Goal: Task Accomplishment & Management: Complete application form

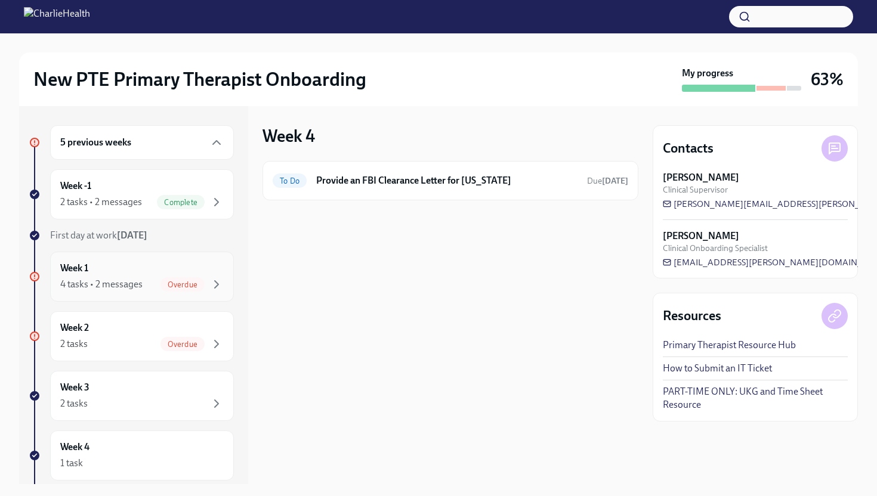
click at [194, 269] on div "Week 1 4 tasks • 2 messages Overdue" at bounding box center [141, 277] width 163 height 30
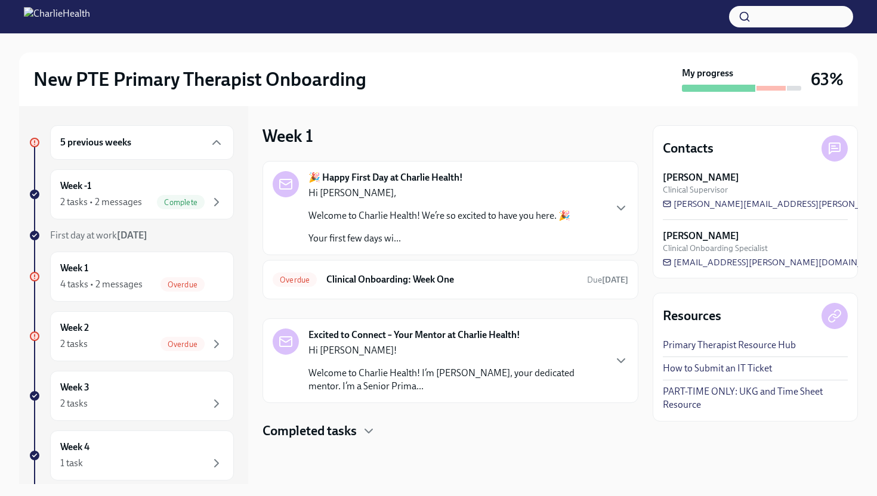
click at [342, 362] on div "Hi [PERSON_NAME]! Welcome to Charlie Health! I’m [PERSON_NAME], your dedicated …" at bounding box center [456, 368] width 296 height 49
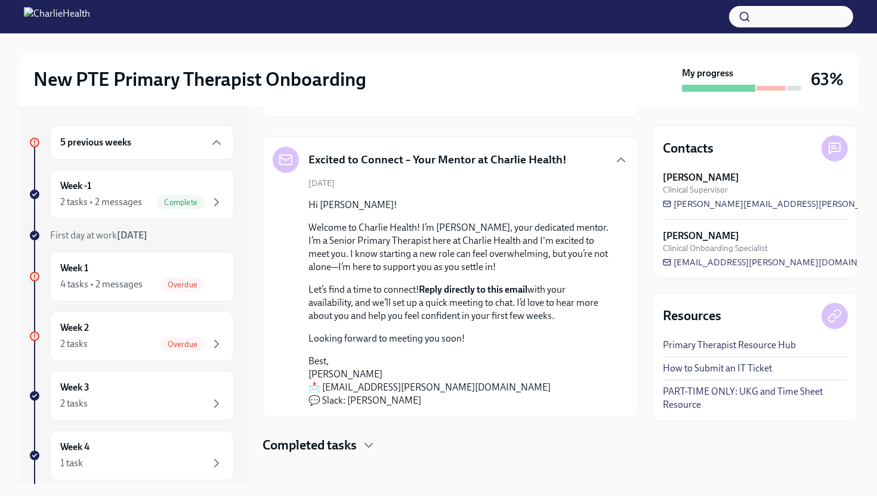
scroll to position [190, 0]
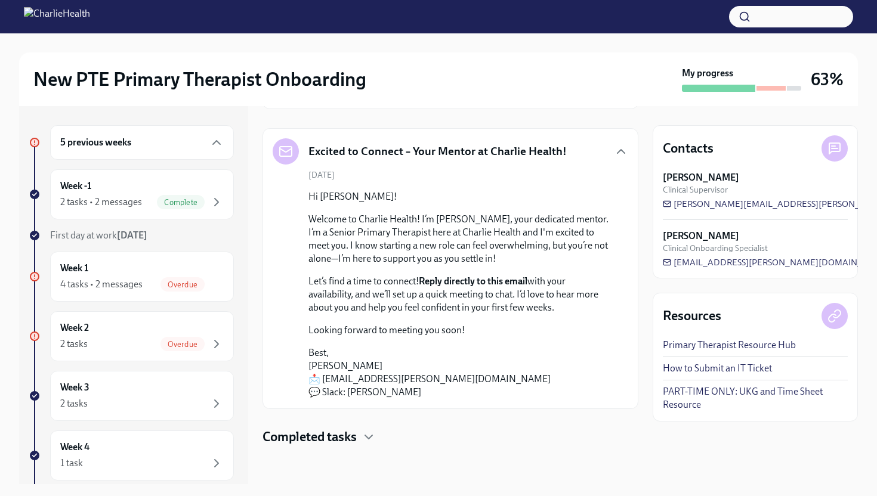
click at [342, 435] on h4 "Completed tasks" at bounding box center [309, 437] width 94 height 18
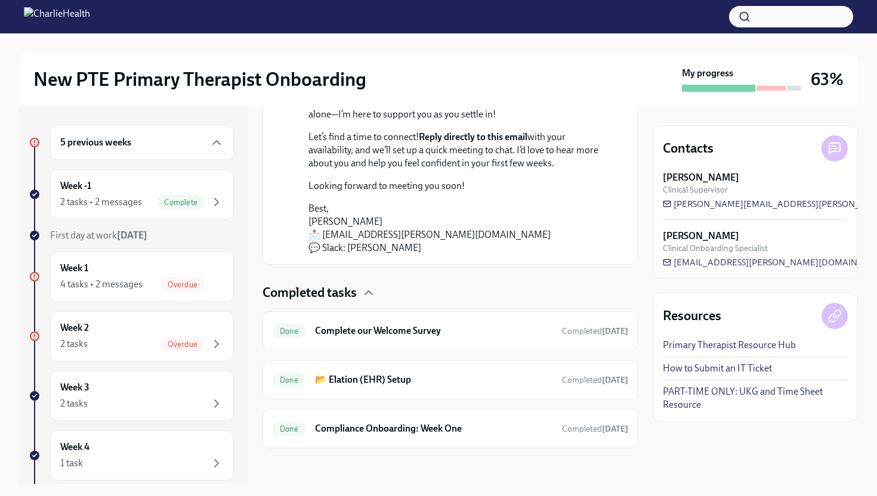
scroll to position [337, 0]
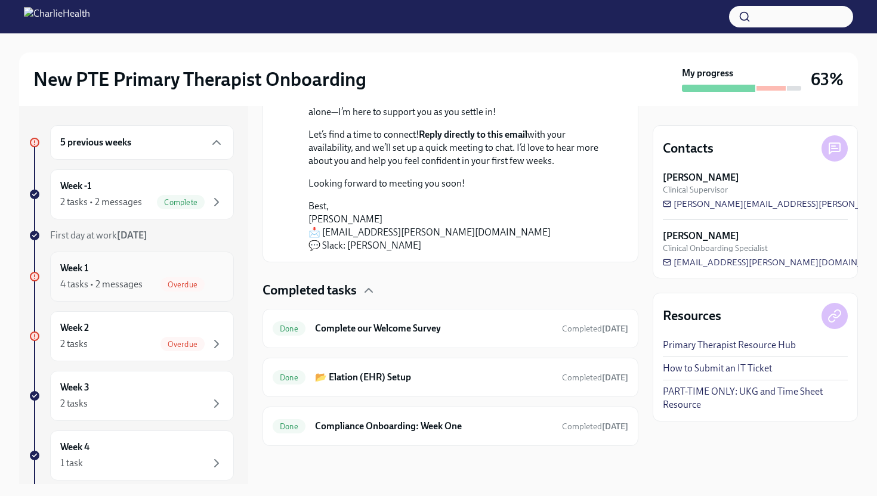
click at [204, 288] on span "Overdue" at bounding box center [182, 284] width 44 height 9
click at [204, 285] on span "Overdue" at bounding box center [182, 284] width 44 height 9
click at [165, 289] on div "Overdue" at bounding box center [182, 284] width 44 height 14
click at [122, 272] on div "Week 1 4 tasks • 2 messages Overdue" at bounding box center [141, 277] width 163 height 30
click at [134, 348] on div "2 tasks Overdue" at bounding box center [141, 344] width 163 height 14
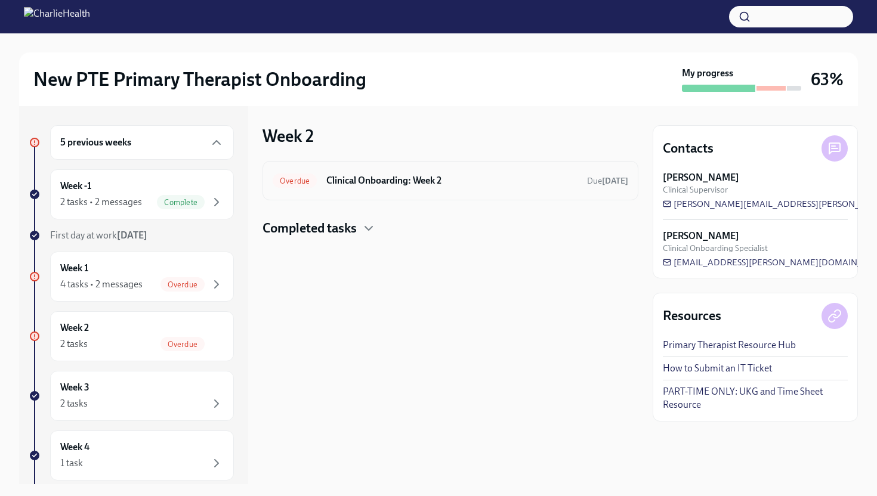
click at [382, 195] on div "Overdue Clinical Onboarding: Week 2 Due [DATE]" at bounding box center [450, 180] width 376 height 39
click at [383, 185] on h6 "Clinical Onboarding: Week 2" at bounding box center [451, 180] width 251 height 13
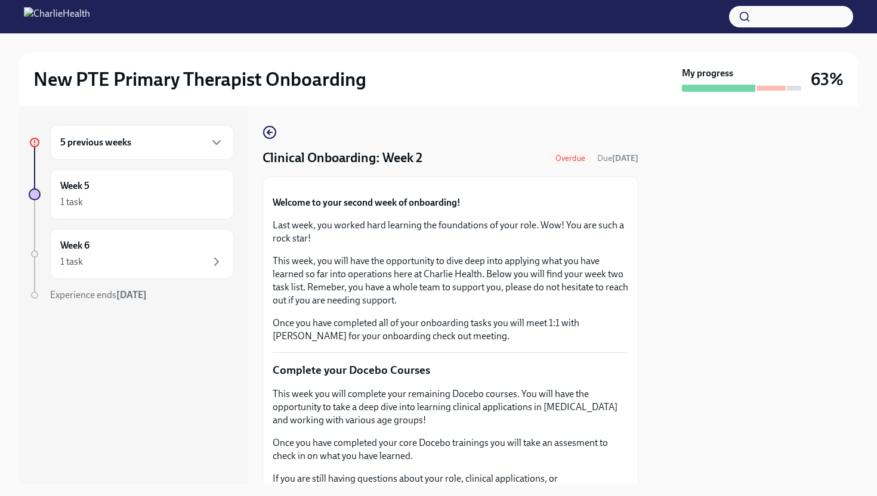
click at [356, 187] on button "Zoom image" at bounding box center [451, 187] width 356 height 0
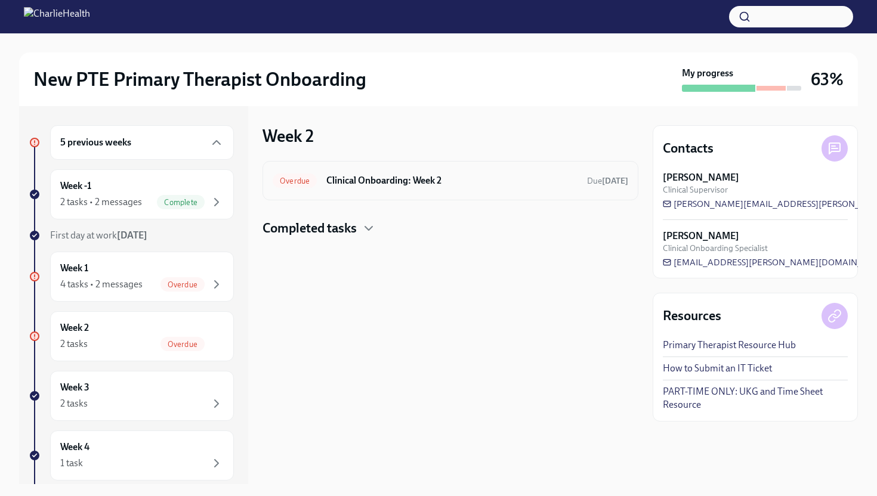
click at [354, 198] on div "Overdue Clinical Onboarding: Week 2 Due [DATE]" at bounding box center [450, 180] width 376 height 39
click at [355, 190] on div "Overdue Clinical Onboarding: Week 2 Due [DATE]" at bounding box center [450, 180] width 376 height 39
click at [357, 184] on h6 "Clinical Onboarding: Week 2" at bounding box center [451, 180] width 251 height 13
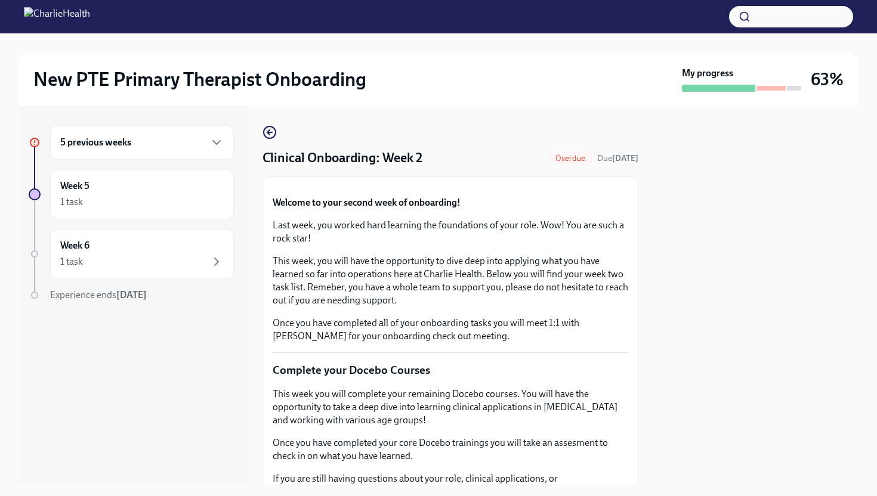
click at [564, 187] on button "Zoom image" at bounding box center [451, 187] width 356 height 0
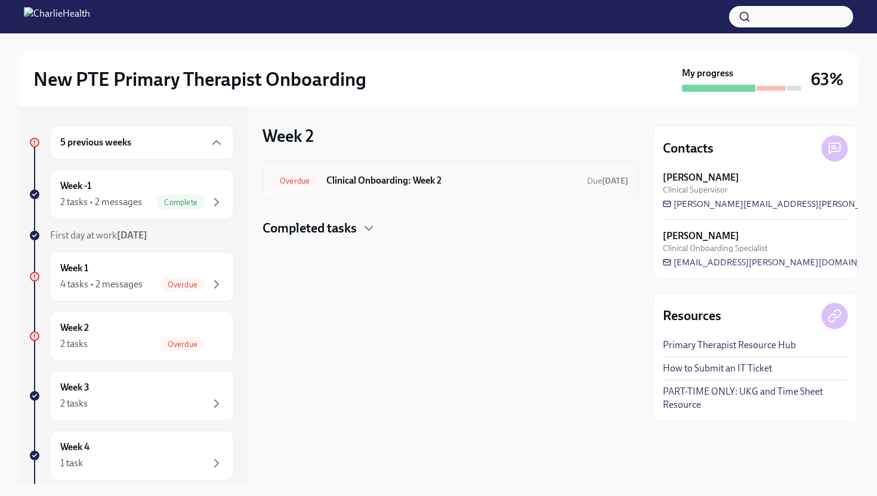
click at [363, 180] on h6 "Clinical Onboarding: Week 2" at bounding box center [451, 180] width 251 height 13
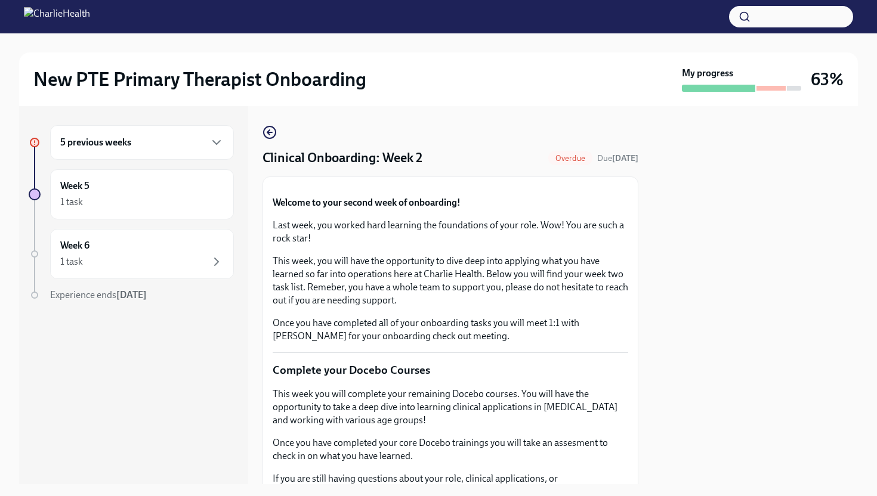
click at [729, 279] on div at bounding box center [755, 295] width 205 height 378
click at [153, 146] on div "5 previous weeks" at bounding box center [141, 142] width 163 height 14
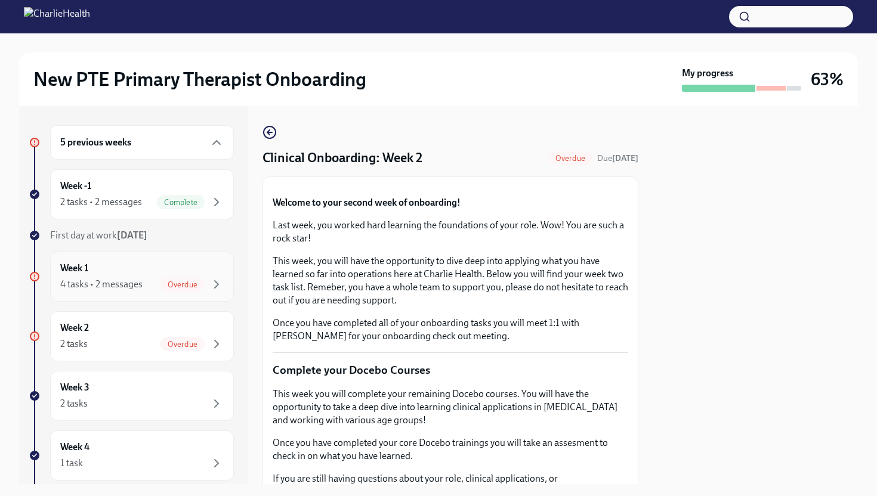
click at [197, 274] on div "Week 1 4 tasks • 2 messages Overdue" at bounding box center [141, 277] width 163 height 30
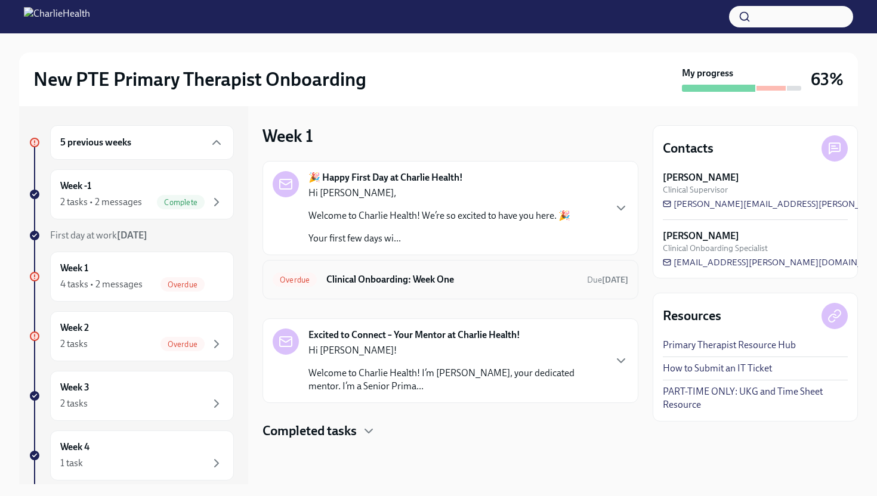
click at [344, 289] on div "Overdue Clinical Onboarding: Week One Due [DATE]" at bounding box center [450, 279] width 376 height 39
click at [357, 269] on div "Overdue Clinical Onboarding: Week One Due [DATE]" at bounding box center [450, 279] width 376 height 39
click at [357, 274] on h6 "Clinical Onboarding: Week One" at bounding box center [451, 279] width 251 height 13
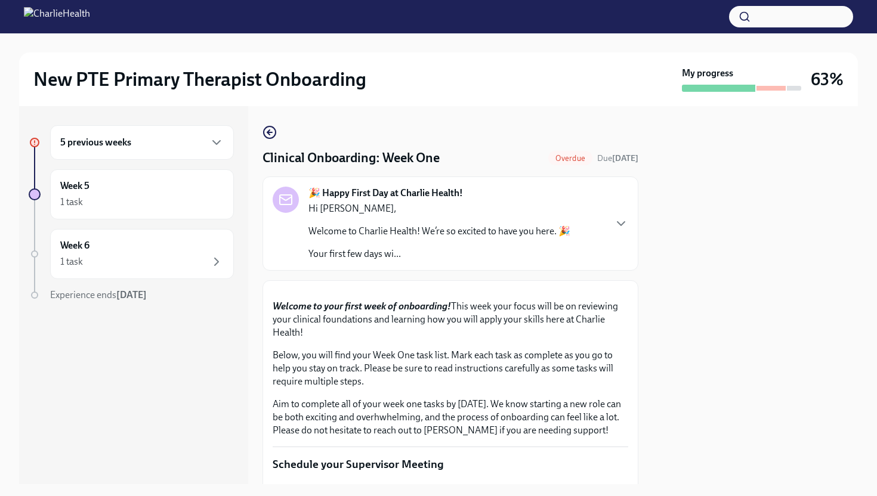
click at [549, 339] on p "Welcome to your first week of onboarding! This week your focus will be on revie…" at bounding box center [451, 319] width 356 height 39
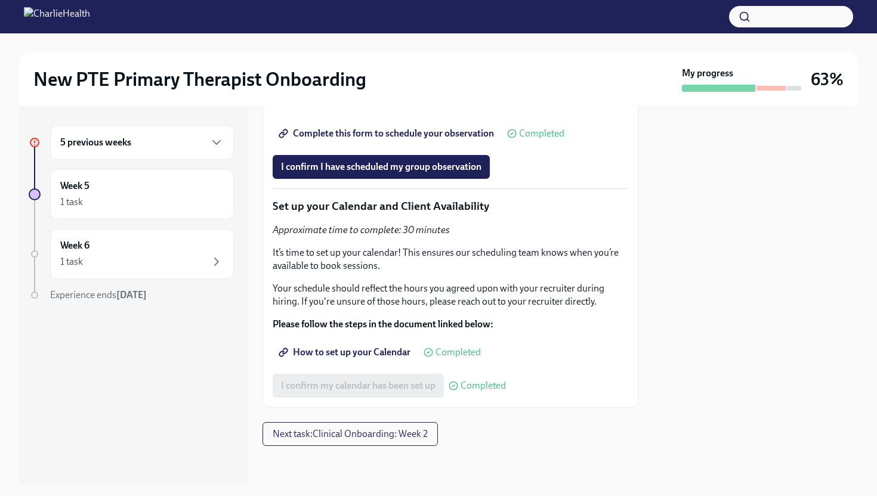
scroll to position [2644, 0]
click at [220, 191] on div "Week 5 1 task" at bounding box center [141, 195] width 163 height 30
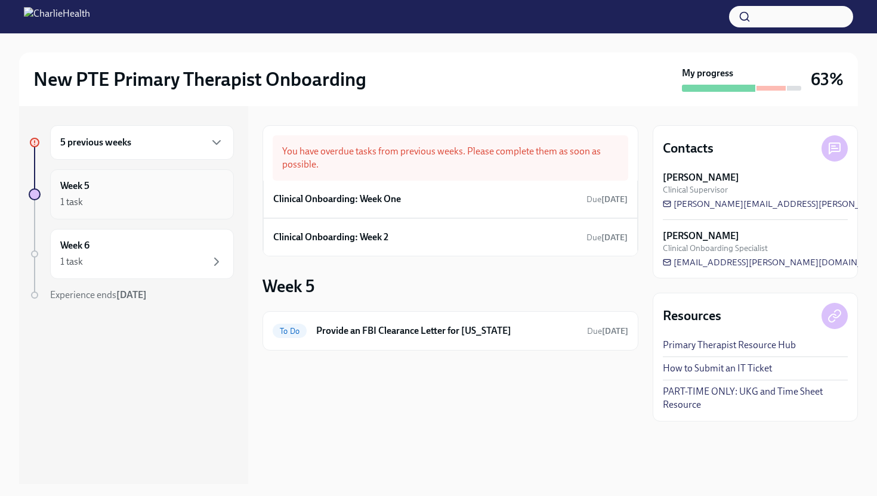
click at [187, 199] on div "1 task" at bounding box center [141, 202] width 163 height 14
click at [184, 208] on div "1 task" at bounding box center [141, 202] width 163 height 14
click at [190, 146] on div "5 previous weeks" at bounding box center [141, 142] width 163 height 14
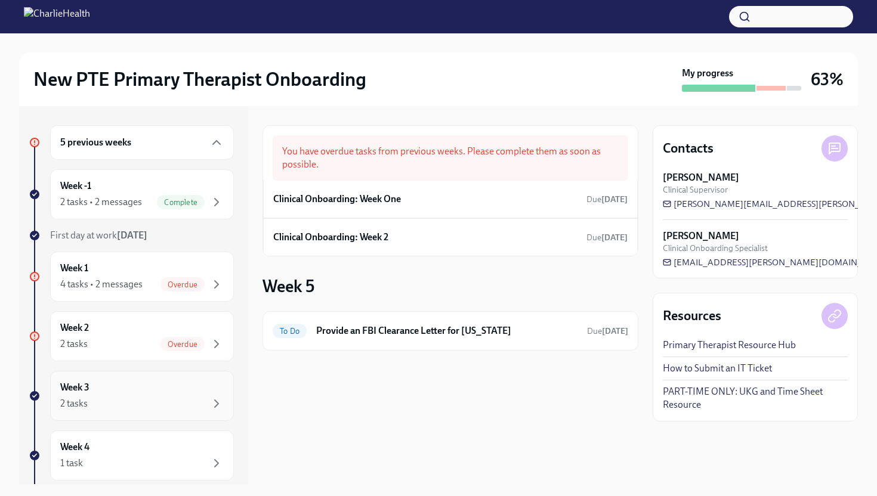
click at [183, 401] on div "2 tasks" at bounding box center [141, 404] width 163 height 14
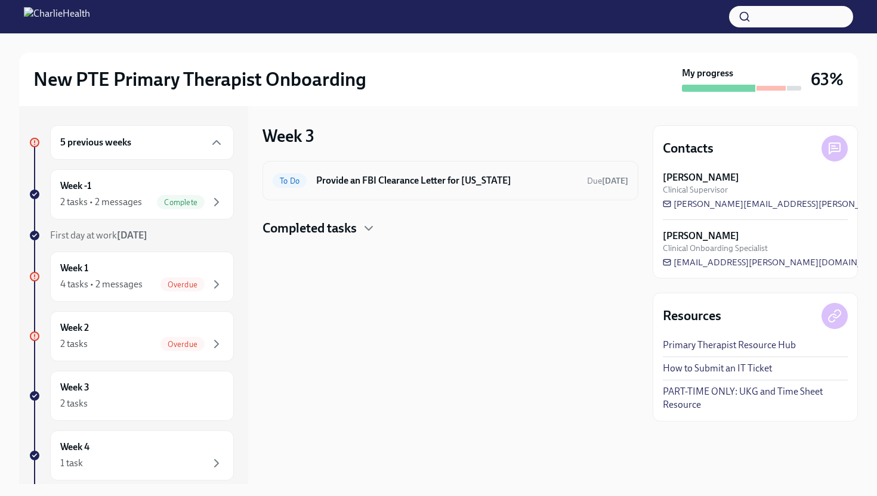
click at [550, 176] on h6 "Provide an FBI Clearance Letter for [US_STATE]" at bounding box center [446, 180] width 261 height 13
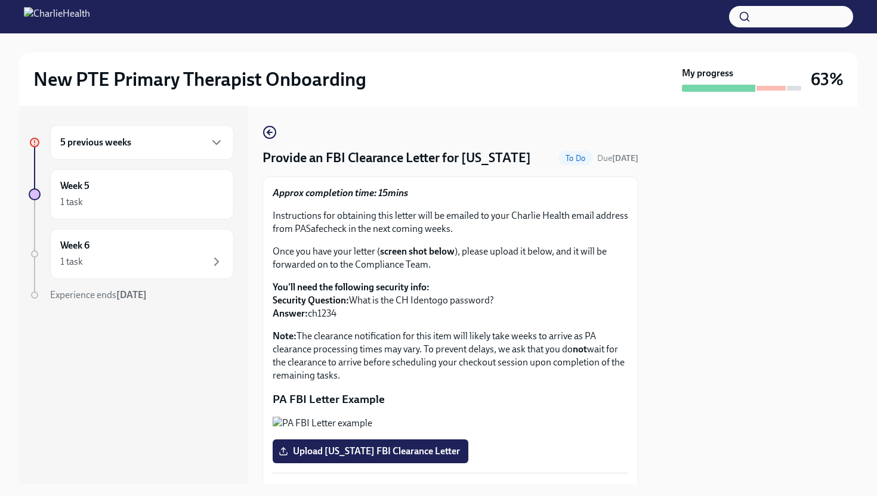
click at [95, 147] on h6 "5 previous weeks" at bounding box center [95, 142] width 71 height 13
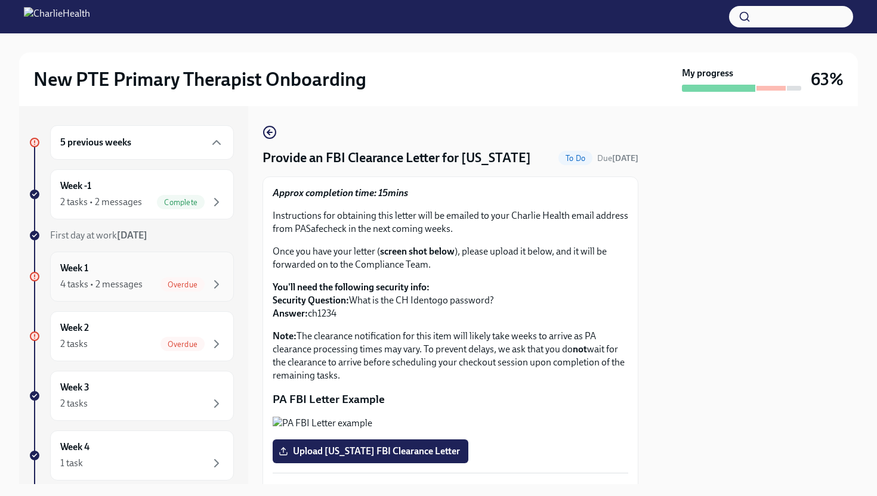
click at [124, 280] on div "4 tasks • 2 messages" at bounding box center [101, 284] width 82 height 13
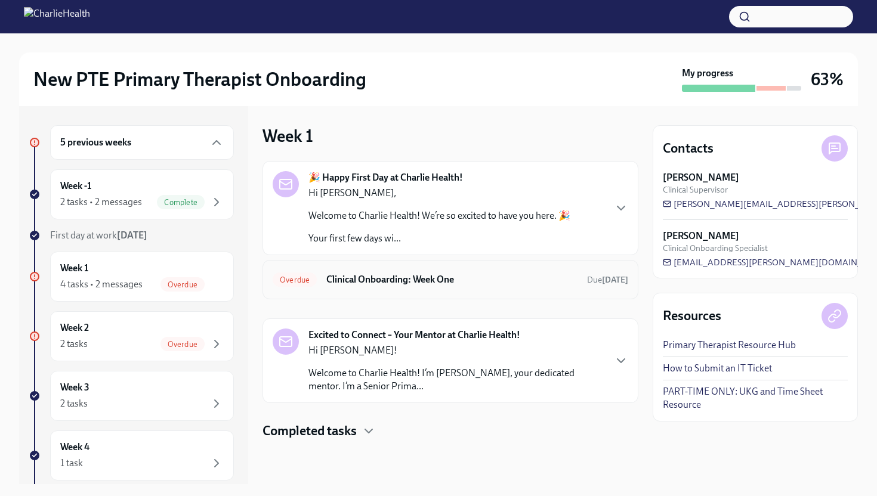
click at [412, 278] on h6 "Clinical Onboarding: Week One" at bounding box center [451, 279] width 251 height 13
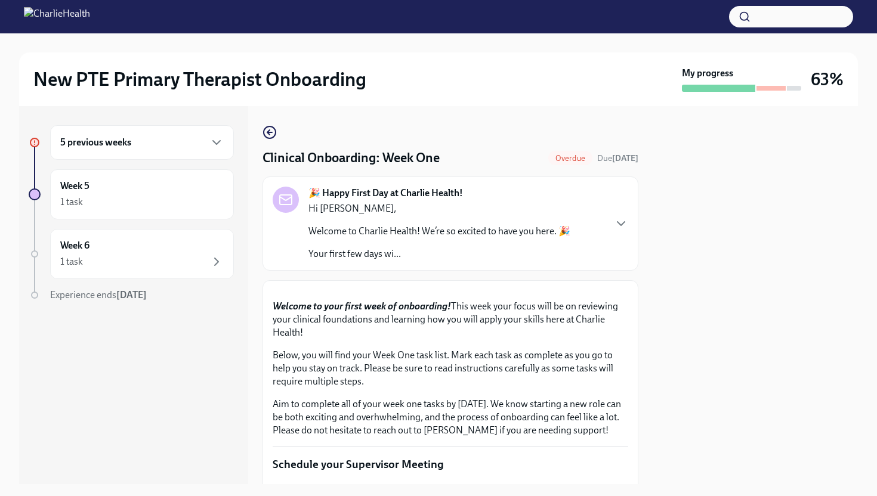
click at [603, 291] on button "Zoom image" at bounding box center [451, 291] width 356 height 0
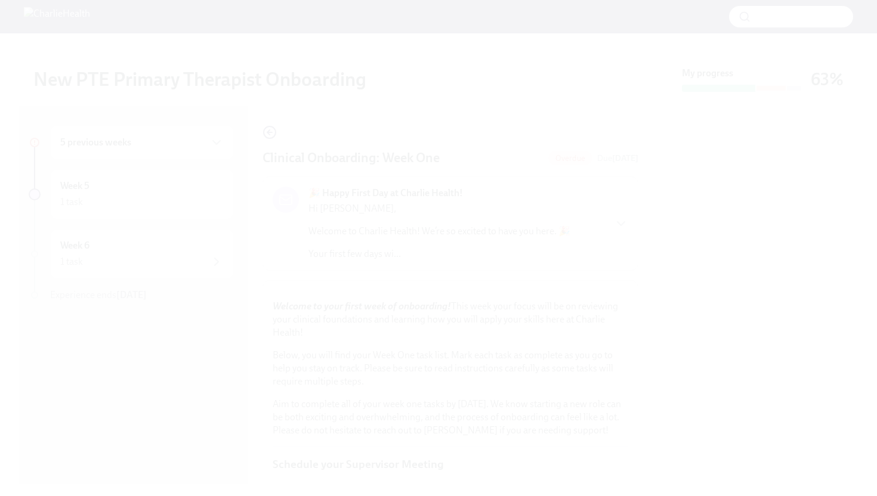
click at [664, 322] on button "Unzoom image" at bounding box center [438, 248] width 877 height 496
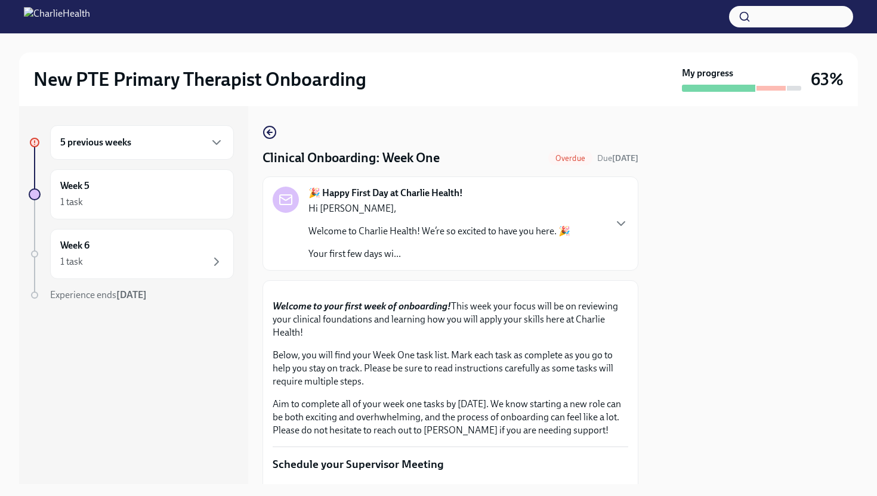
click at [662, 322] on div at bounding box center [755, 295] width 205 height 378
click at [657, 316] on div at bounding box center [755, 295] width 205 height 378
click at [653, 316] on div at bounding box center [755, 295] width 205 height 378
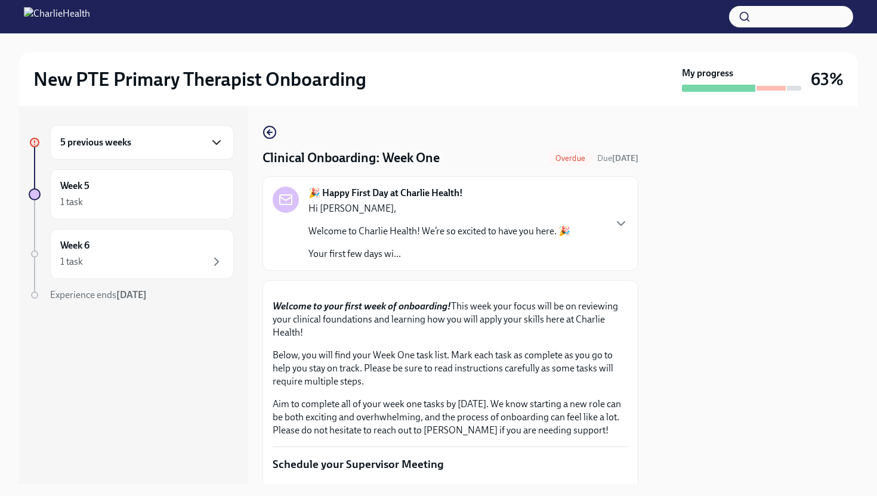
click at [215, 147] on icon "button" at bounding box center [216, 142] width 14 height 14
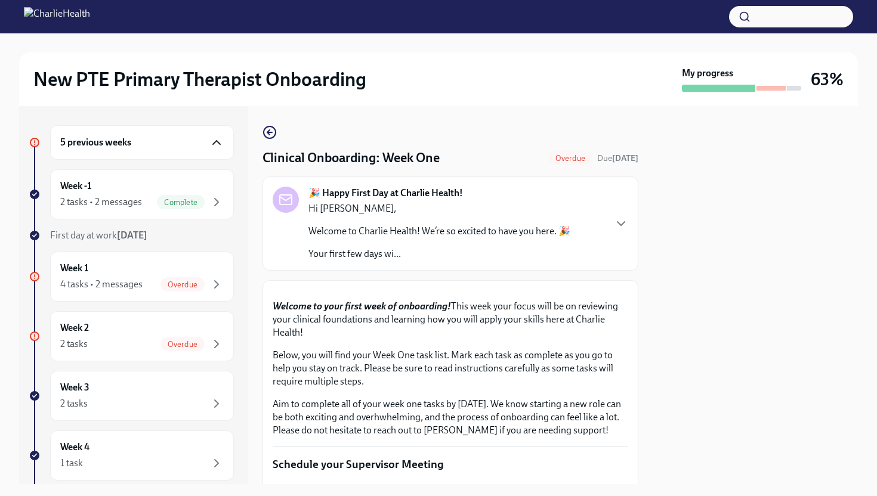
click at [215, 147] on icon "button" at bounding box center [216, 142] width 14 height 14
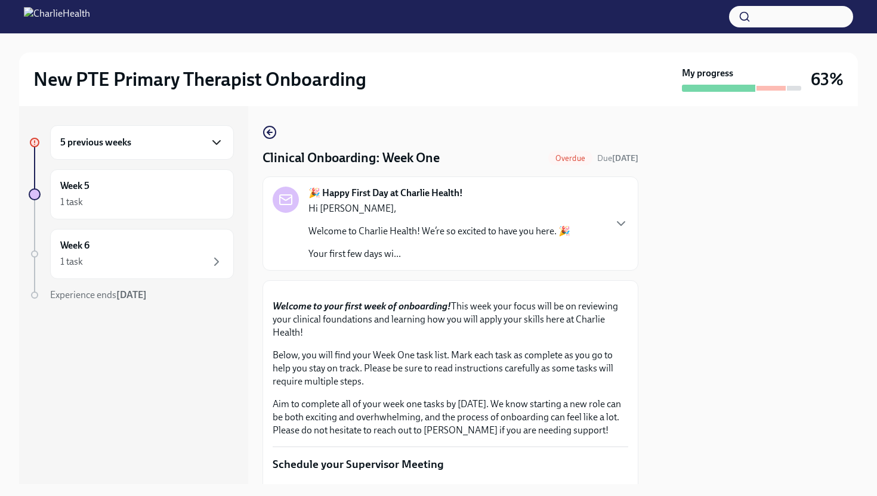
click at [215, 149] on icon "button" at bounding box center [216, 142] width 14 height 14
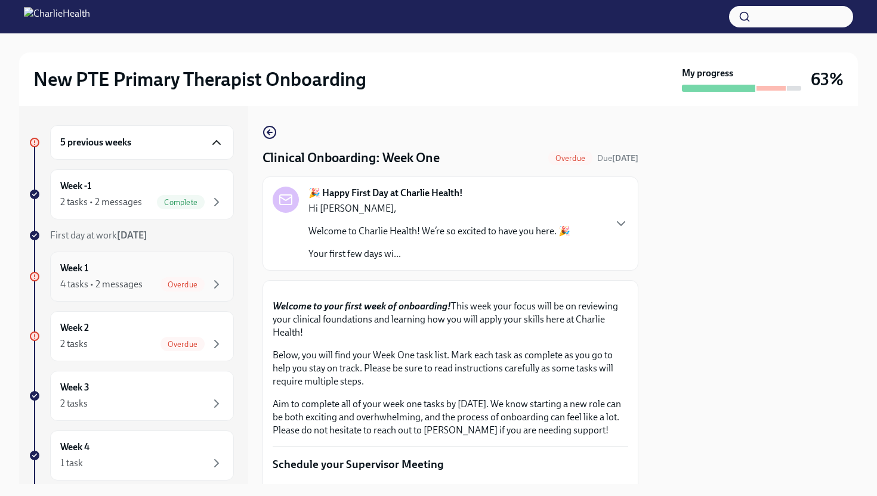
click at [213, 263] on div "Week 1 4 tasks • 2 messages Overdue" at bounding box center [141, 277] width 163 height 30
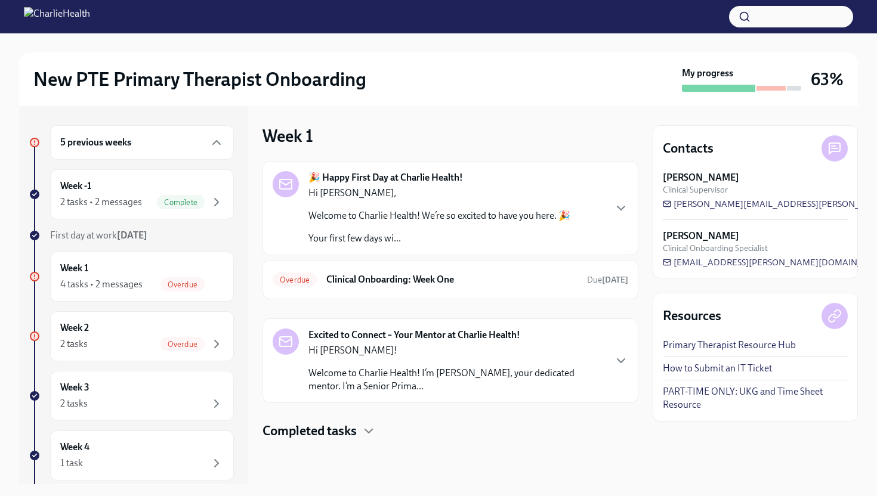
click at [425, 359] on div "Hi [PERSON_NAME]! Welcome to Charlie Health! I’m [PERSON_NAME], your dedicated …" at bounding box center [456, 368] width 296 height 49
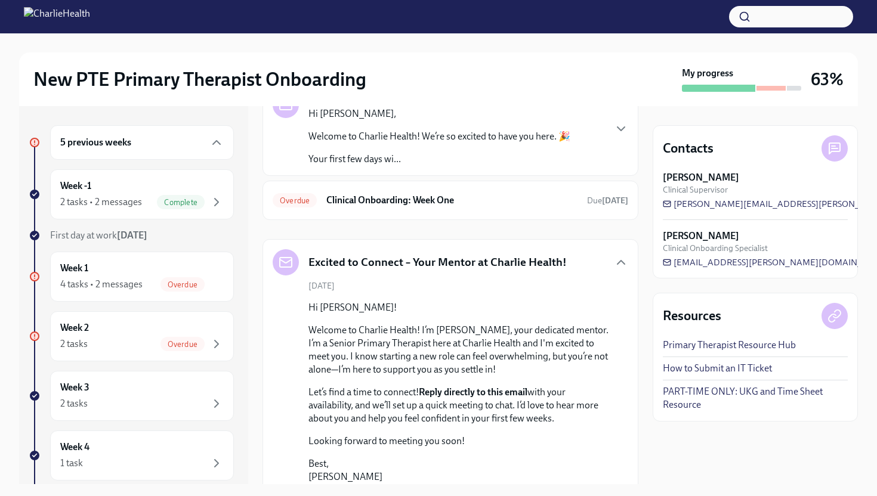
scroll to position [71, 0]
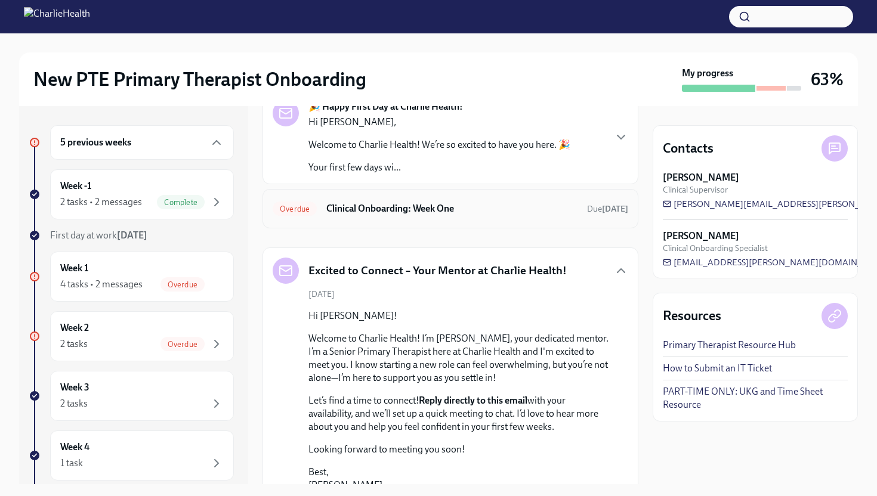
click at [589, 217] on div "Overdue Clinical Onboarding: Week One Due [DATE]" at bounding box center [451, 208] width 356 height 19
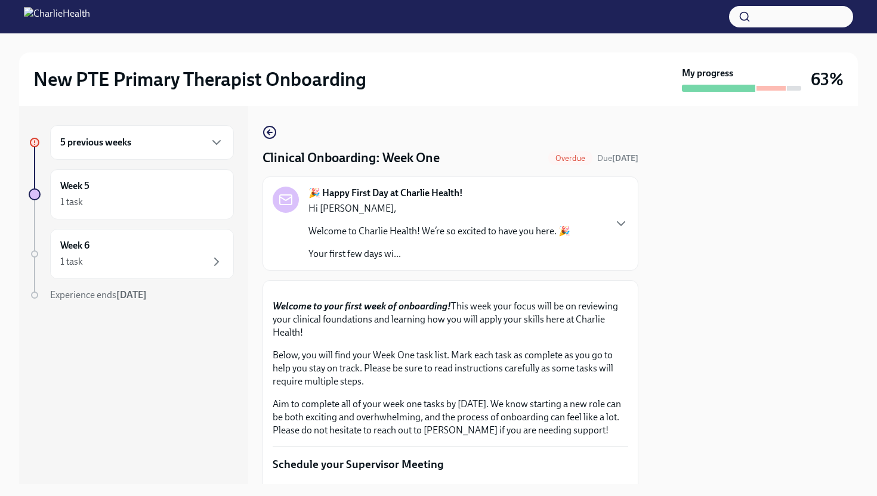
click at [585, 291] on button "Zoom image" at bounding box center [451, 291] width 356 height 0
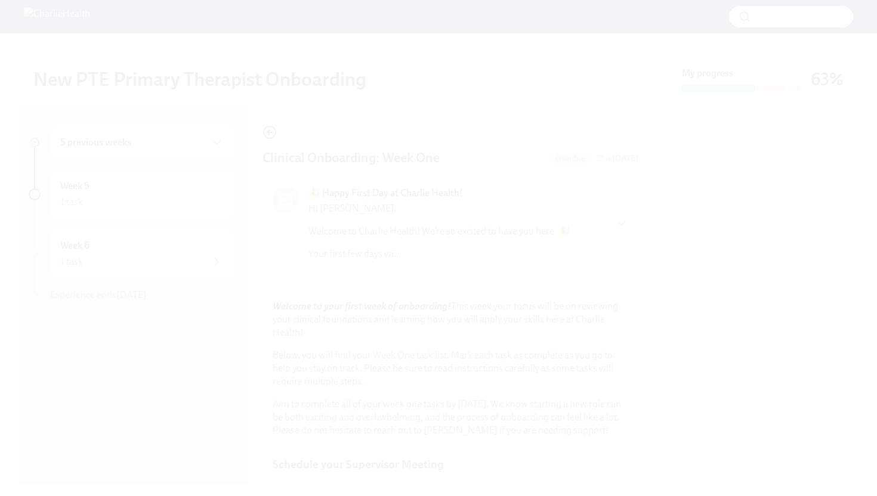
click at [585, 307] on button "Unzoom image" at bounding box center [438, 248] width 877 height 496
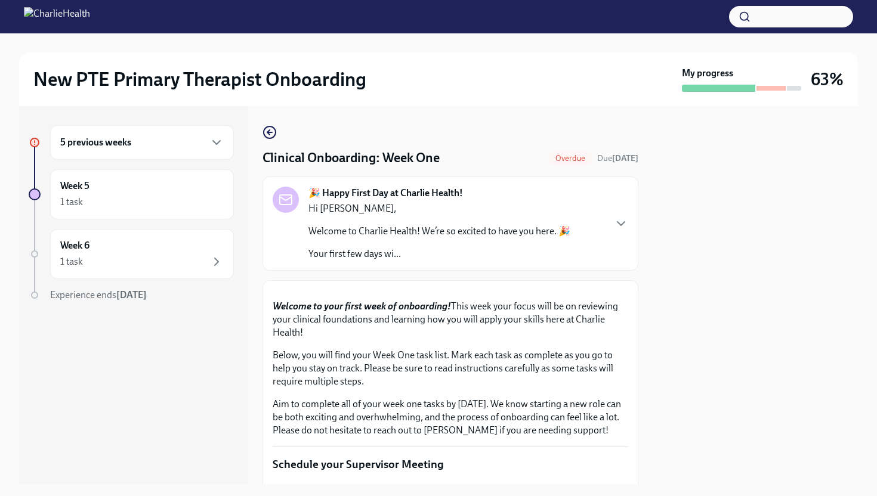
click at [639, 296] on div "5 previous weeks Week 5 1 task Week 6 1 task Experience ends [DATE] Clinical On…" at bounding box center [438, 295] width 839 height 378
click at [642, 297] on div "5 previous weeks Week 5 1 task Week 6 1 task Experience ends [DATE] Clinical On…" at bounding box center [438, 295] width 839 height 378
click at [624, 223] on icon "button" at bounding box center [620, 224] width 7 height 4
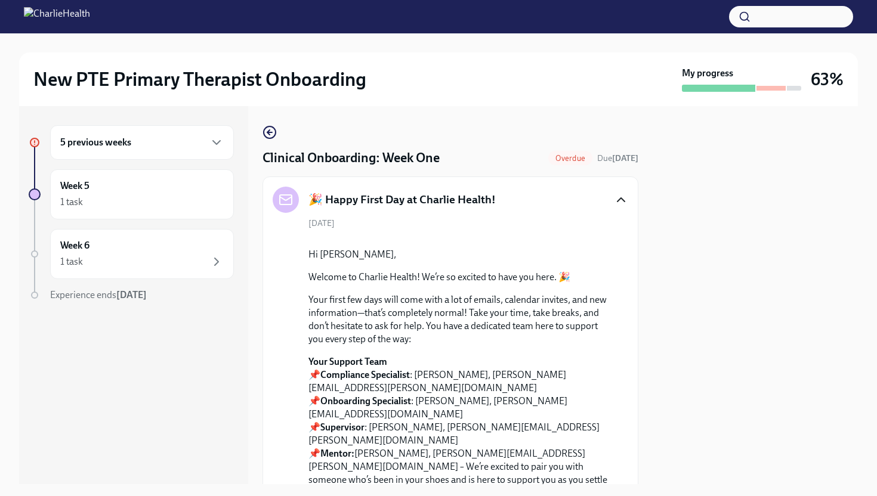
click at [654, 257] on div at bounding box center [755, 295] width 205 height 378
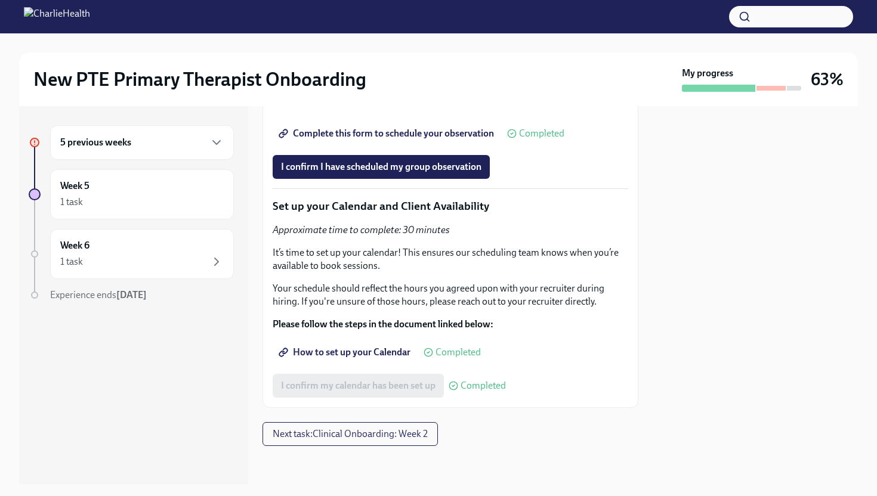
scroll to position [3569, 0]
click at [413, 437] on span "Next task : Clinical Onboarding: Week 2" at bounding box center [350, 434] width 155 height 12
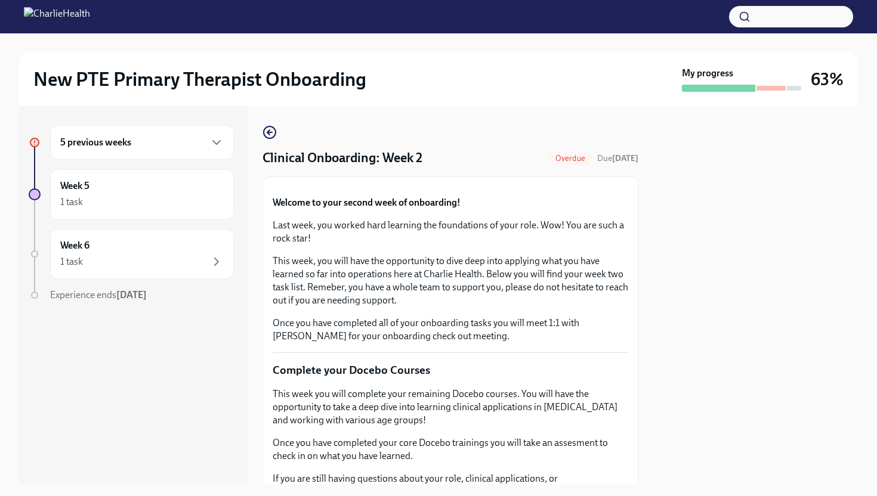
click at [653, 330] on div at bounding box center [755, 295] width 205 height 378
click at [576, 187] on button "Zoom image" at bounding box center [451, 187] width 356 height 0
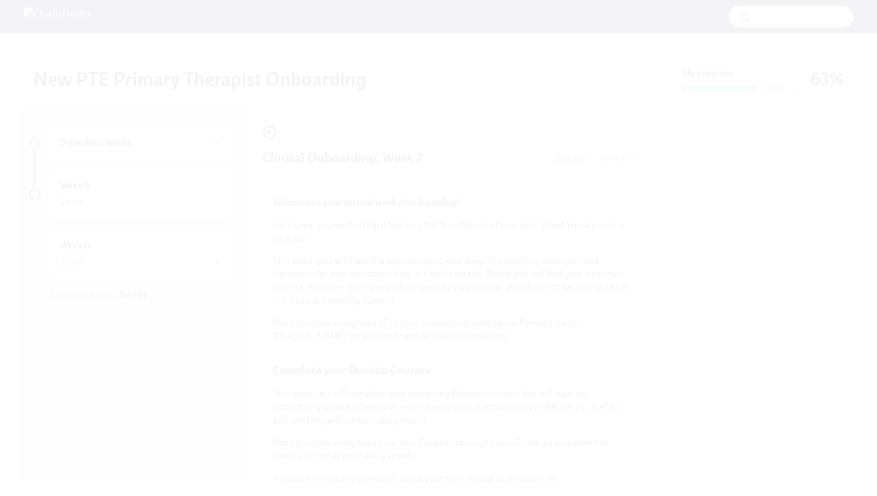
click at [576, 339] on button "Unzoom image" at bounding box center [438, 248] width 877 height 496
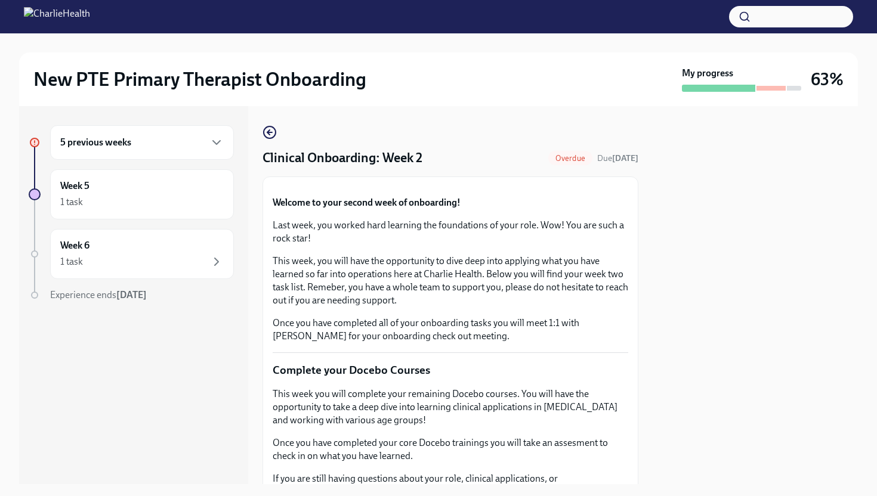
click at [584, 187] on button "Zoom image" at bounding box center [451, 187] width 356 height 0
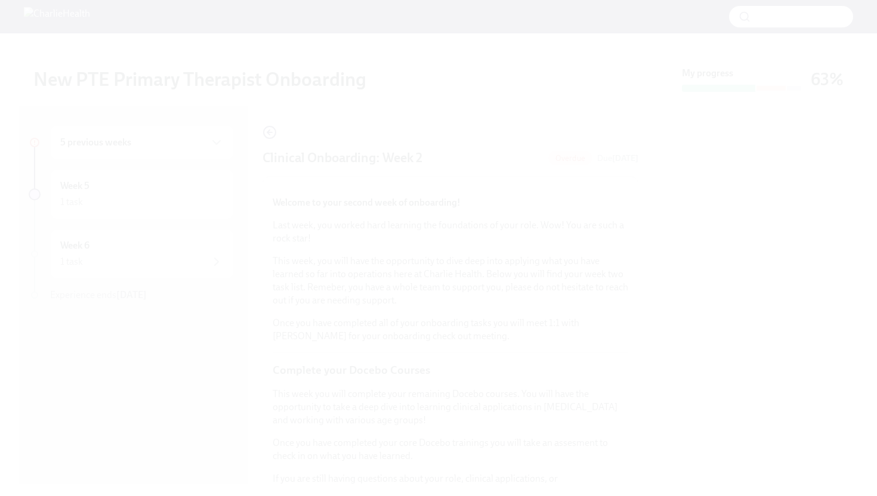
click at [584, 339] on button "Unzoom image" at bounding box center [438, 248] width 877 height 496
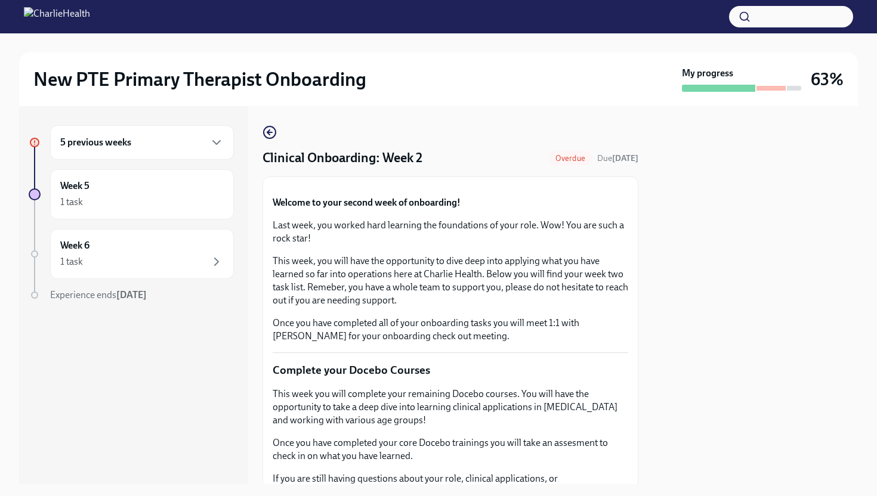
click at [626, 187] on button "Zoom image" at bounding box center [451, 187] width 356 height 0
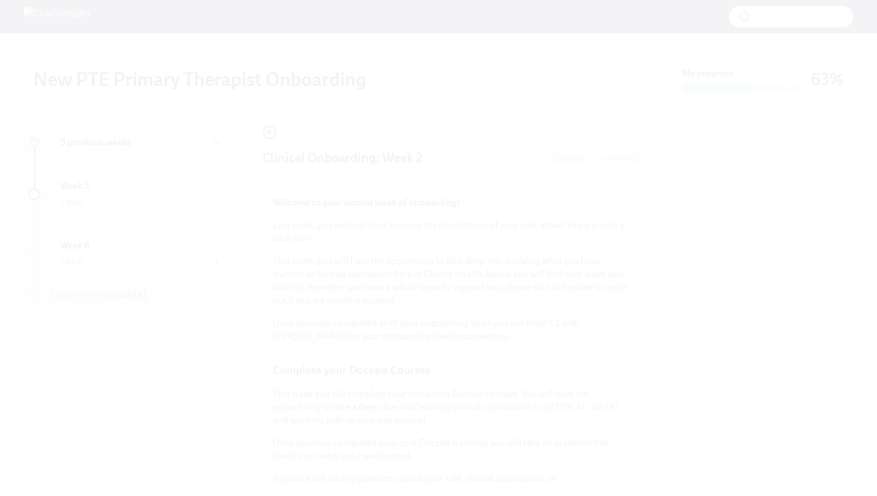
click at [626, 346] on button "Unzoom image" at bounding box center [438, 248] width 877 height 496
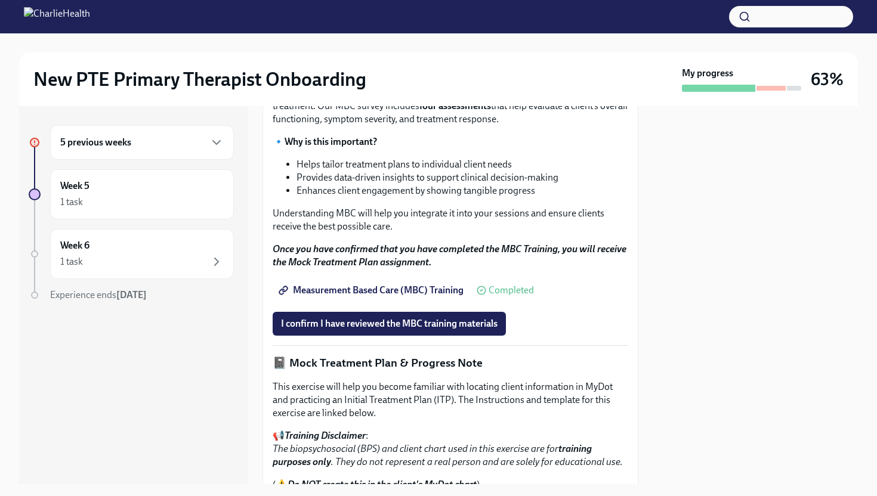
scroll to position [644, 0]
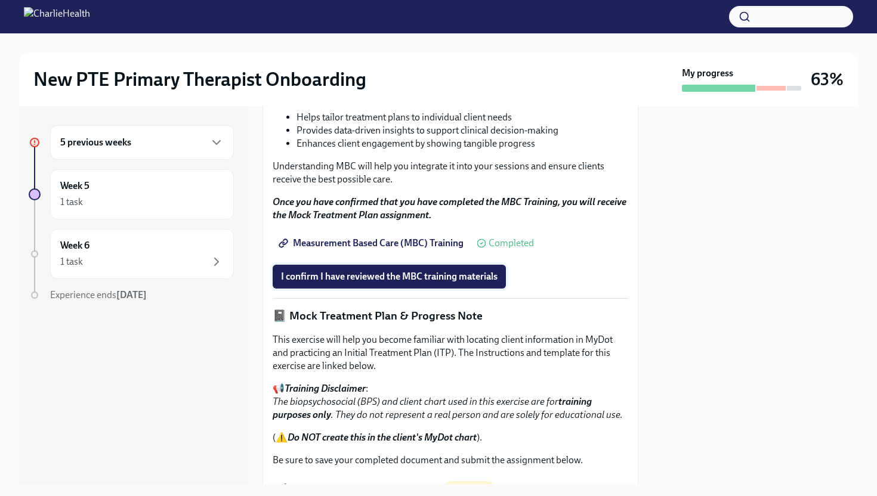
click at [474, 283] on span "I confirm I have reviewed the MBC training materials" at bounding box center [389, 277] width 217 height 12
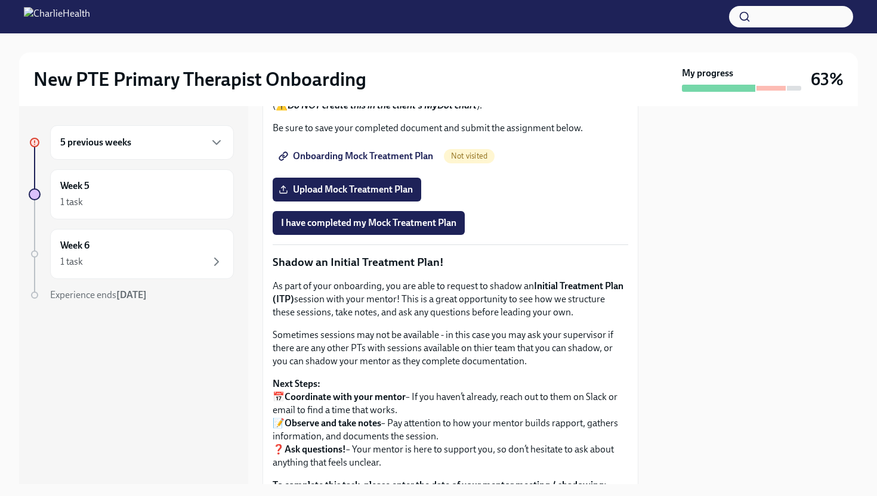
scroll to position [978, 0]
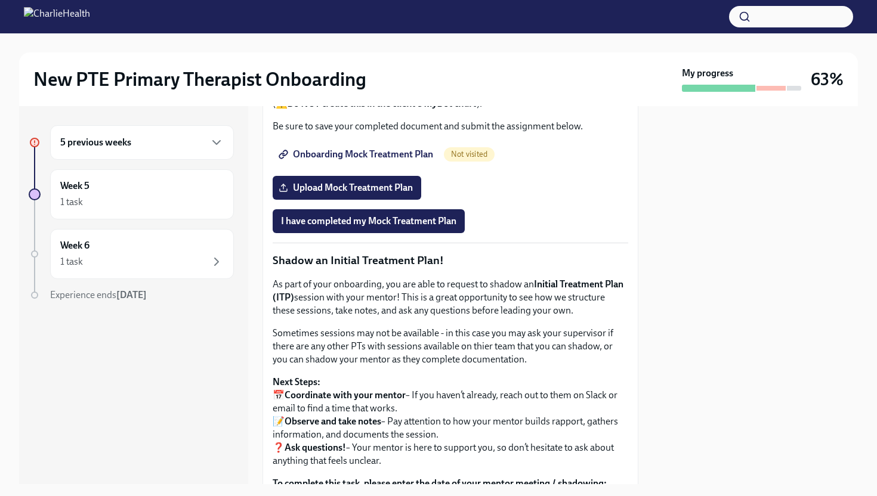
click at [418, 160] on span "Onboarding Mock Treatment Plan" at bounding box center [357, 155] width 152 height 12
